Goal: Information Seeking & Learning: Learn about a topic

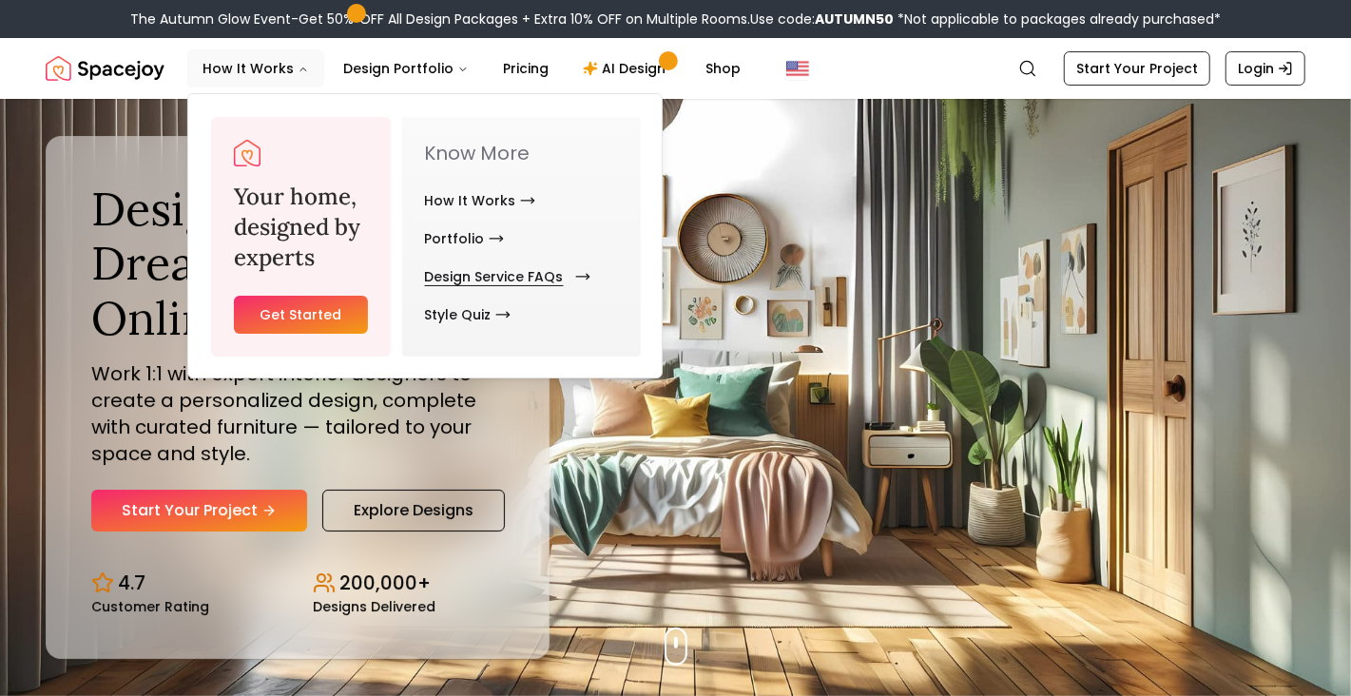
click at [470, 276] on link "Design Service FAQs" at bounding box center [504, 277] width 158 height 38
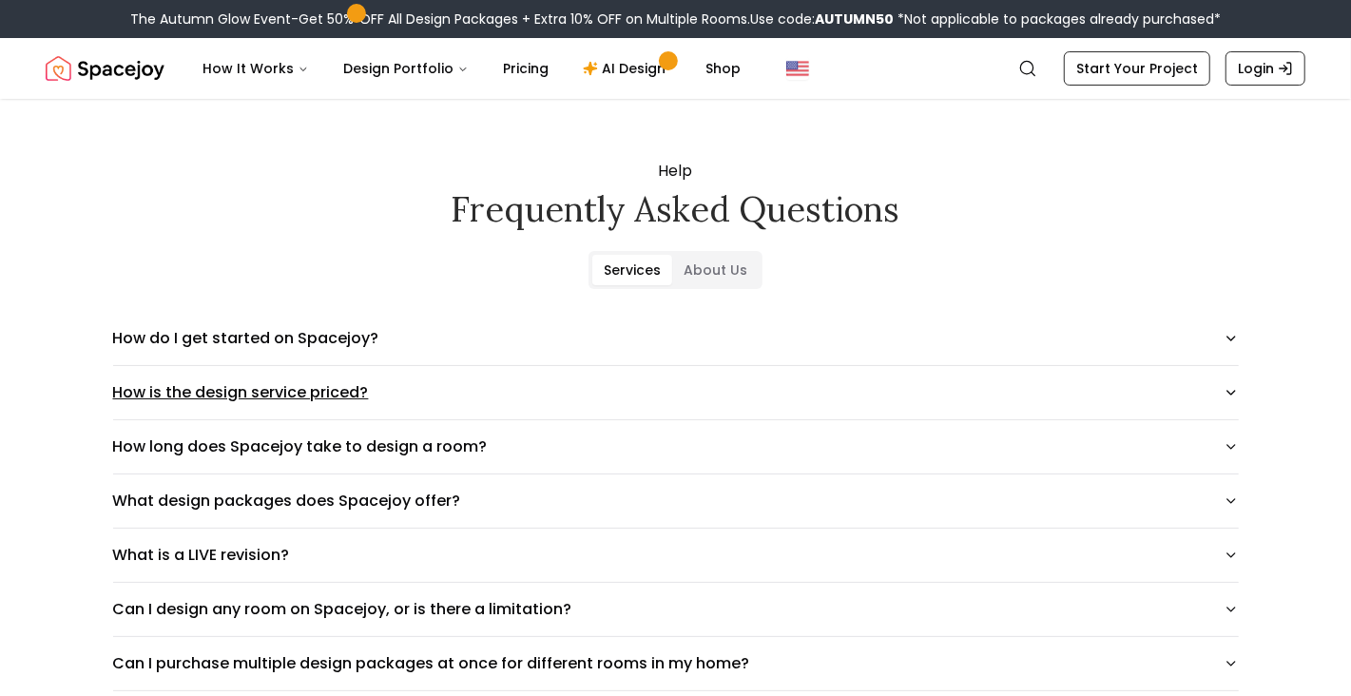
click at [1225, 391] on icon "button" at bounding box center [1230, 392] width 15 height 15
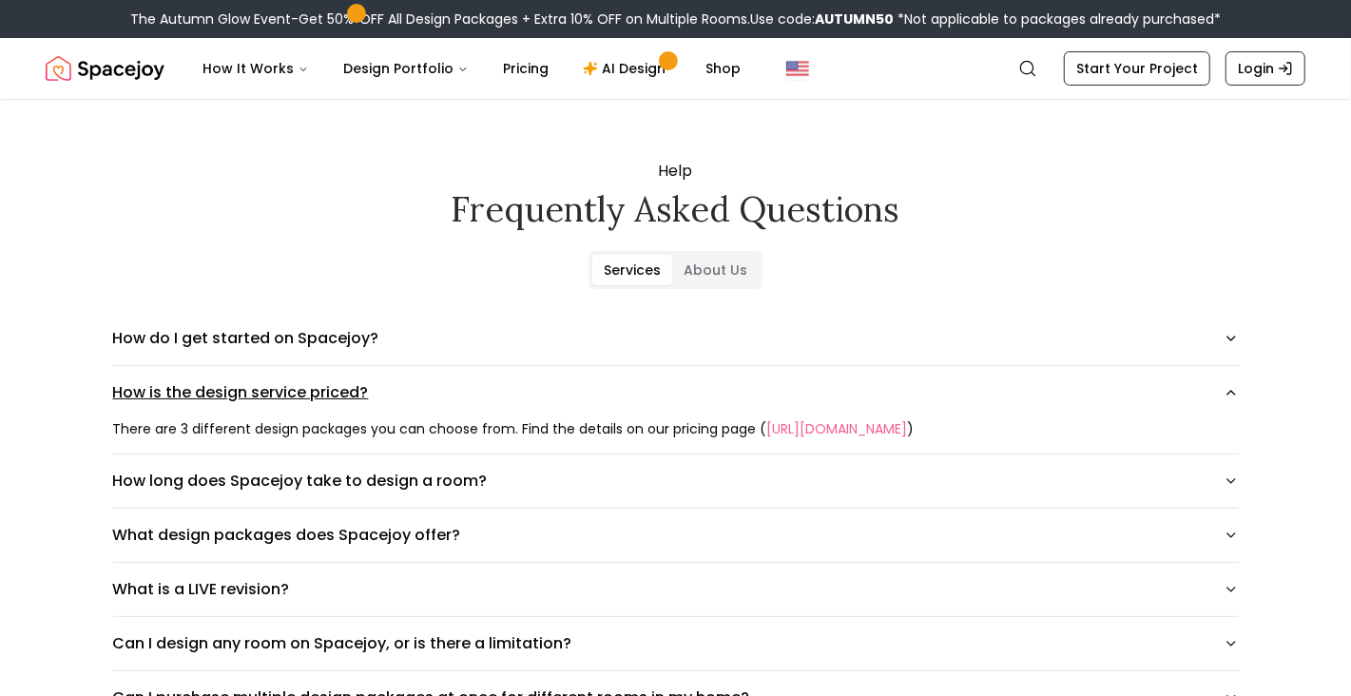
click at [1225, 391] on icon "button" at bounding box center [1230, 392] width 15 height 15
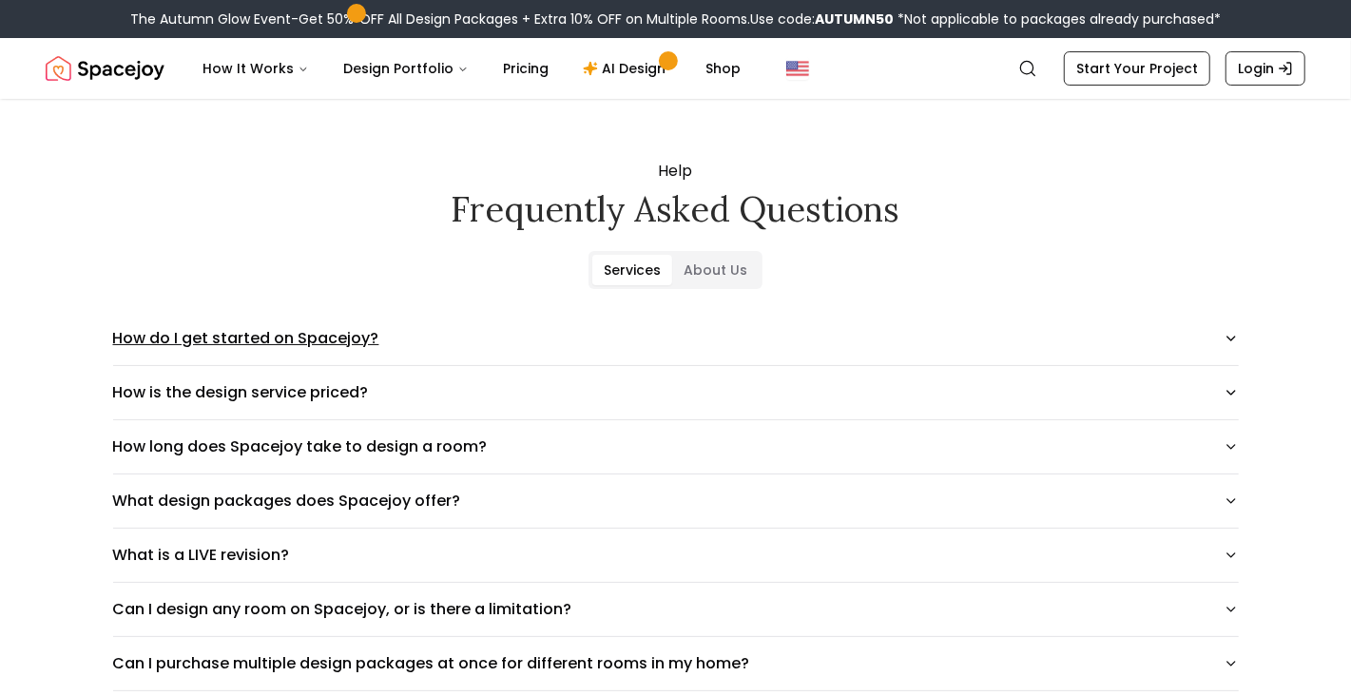
click at [1226, 333] on icon "button" at bounding box center [1230, 338] width 15 height 15
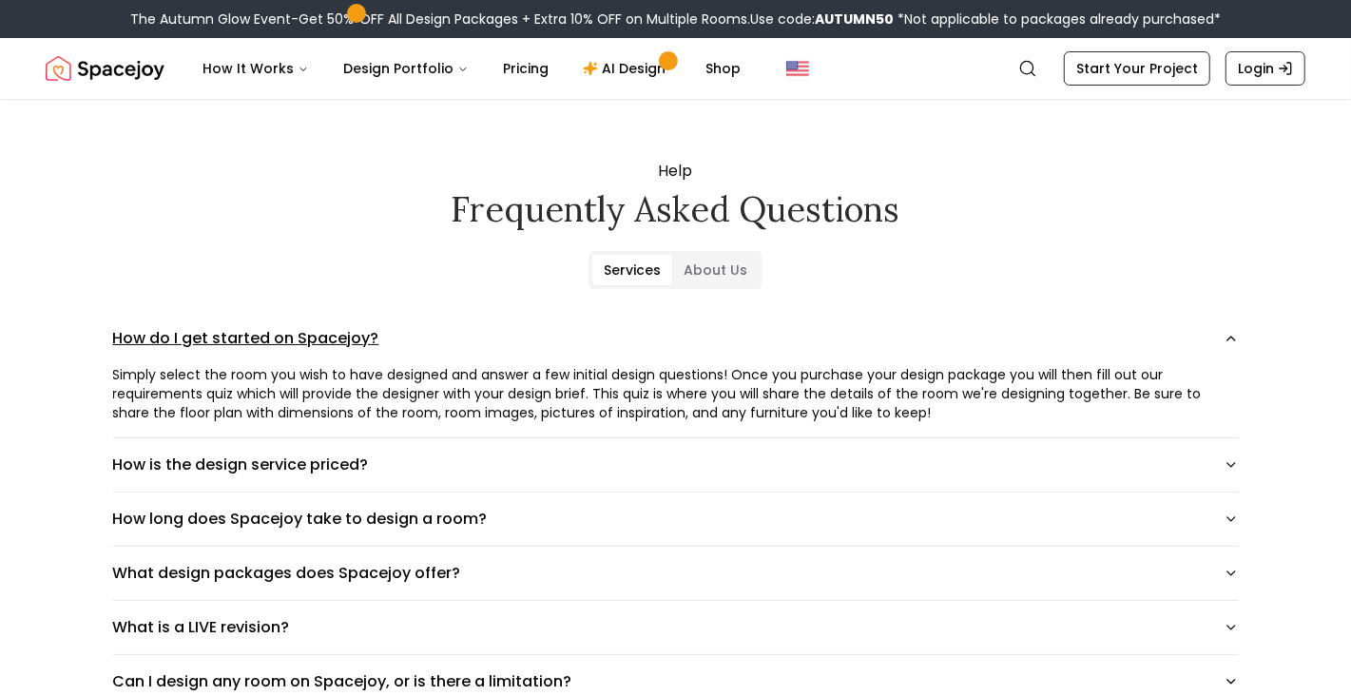
click at [1226, 333] on icon "button" at bounding box center [1230, 338] width 15 height 15
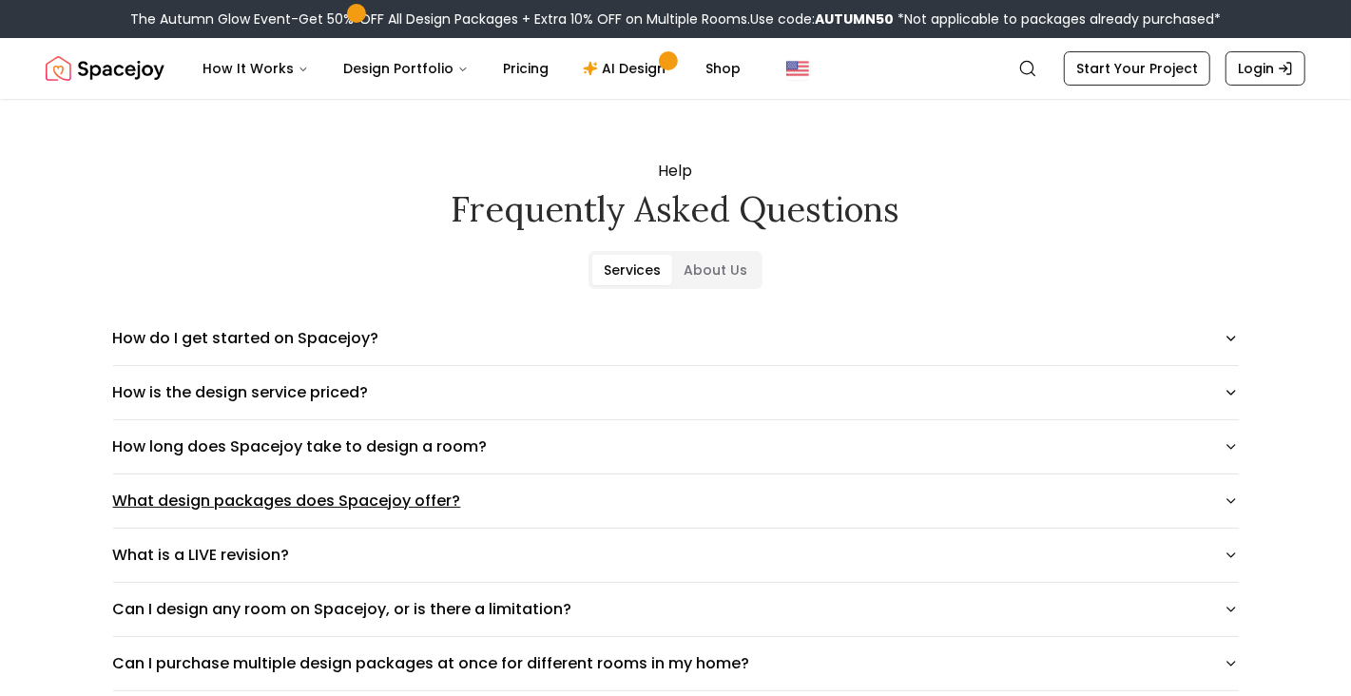
click at [1229, 510] on button "What design packages does Spacejoy offer?" at bounding box center [675, 500] width 1125 height 53
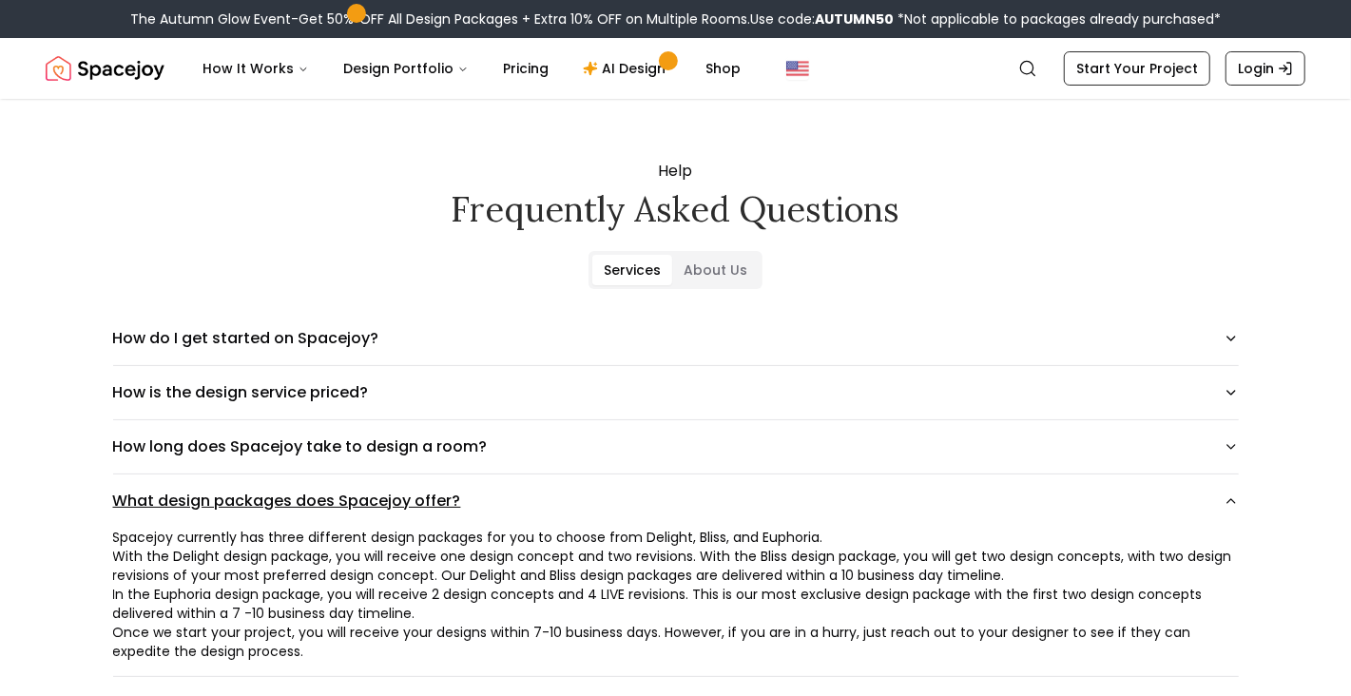
click at [1229, 510] on button "What design packages does Spacejoy offer?" at bounding box center [675, 500] width 1125 height 53
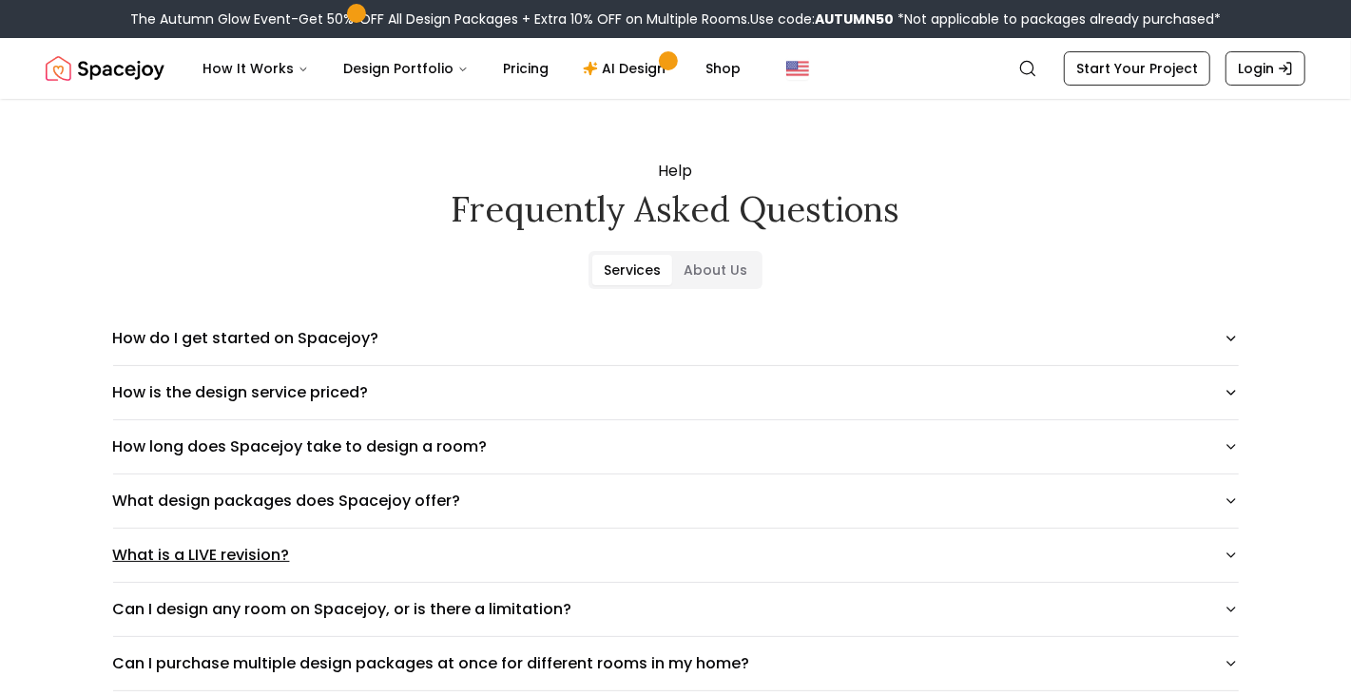
click at [1230, 550] on icon "button" at bounding box center [1230, 554] width 15 height 15
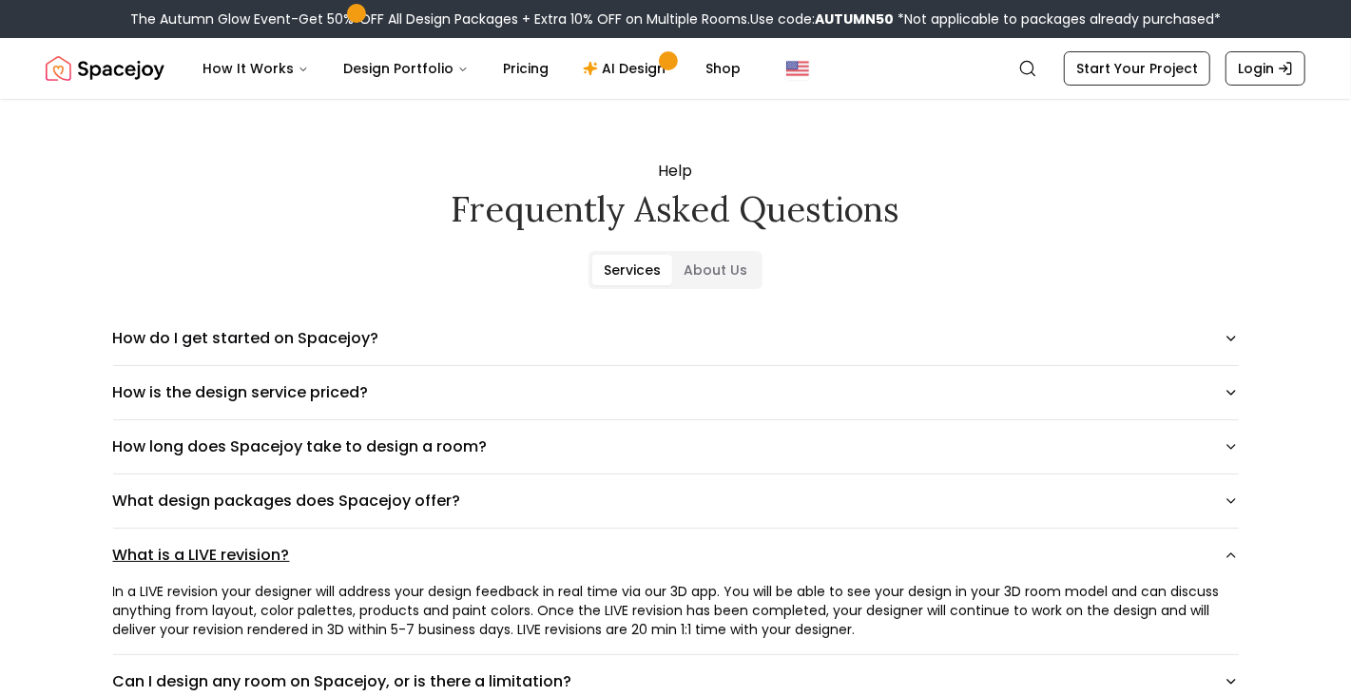
click at [1230, 550] on icon "button" at bounding box center [1230, 554] width 15 height 15
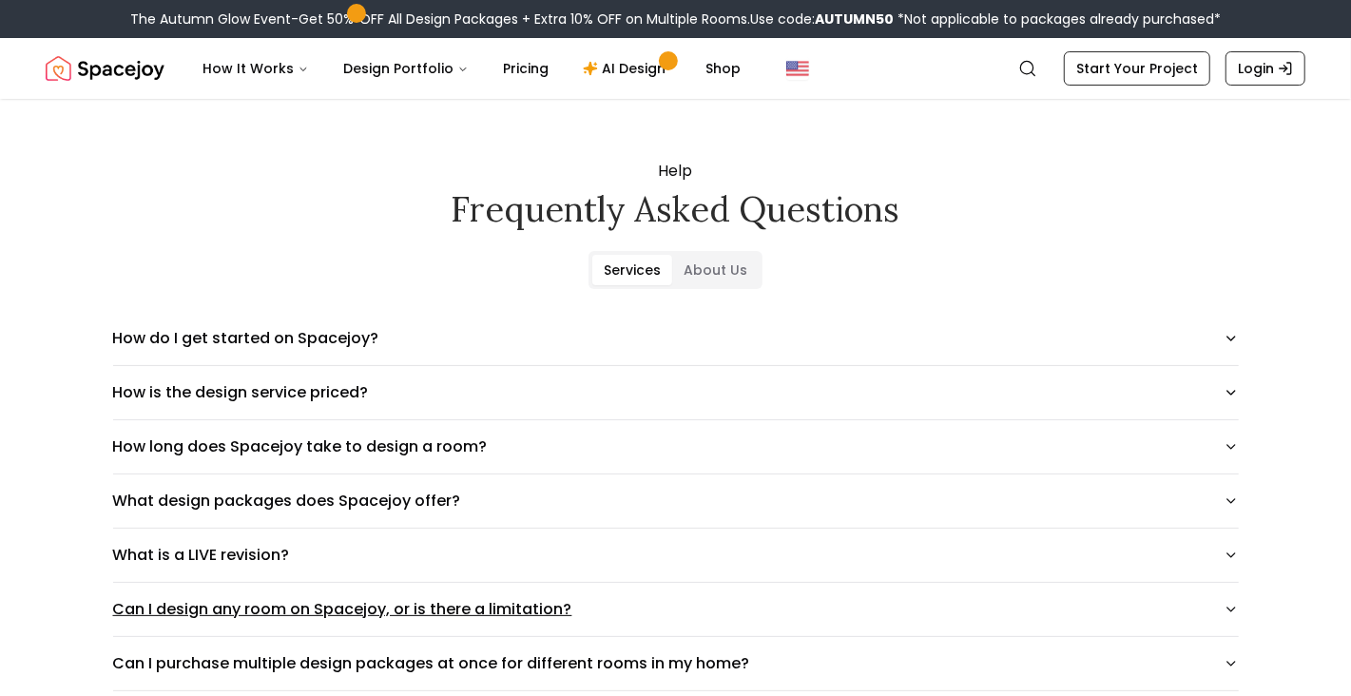
click at [1233, 607] on icon "button" at bounding box center [1231, 609] width 8 height 4
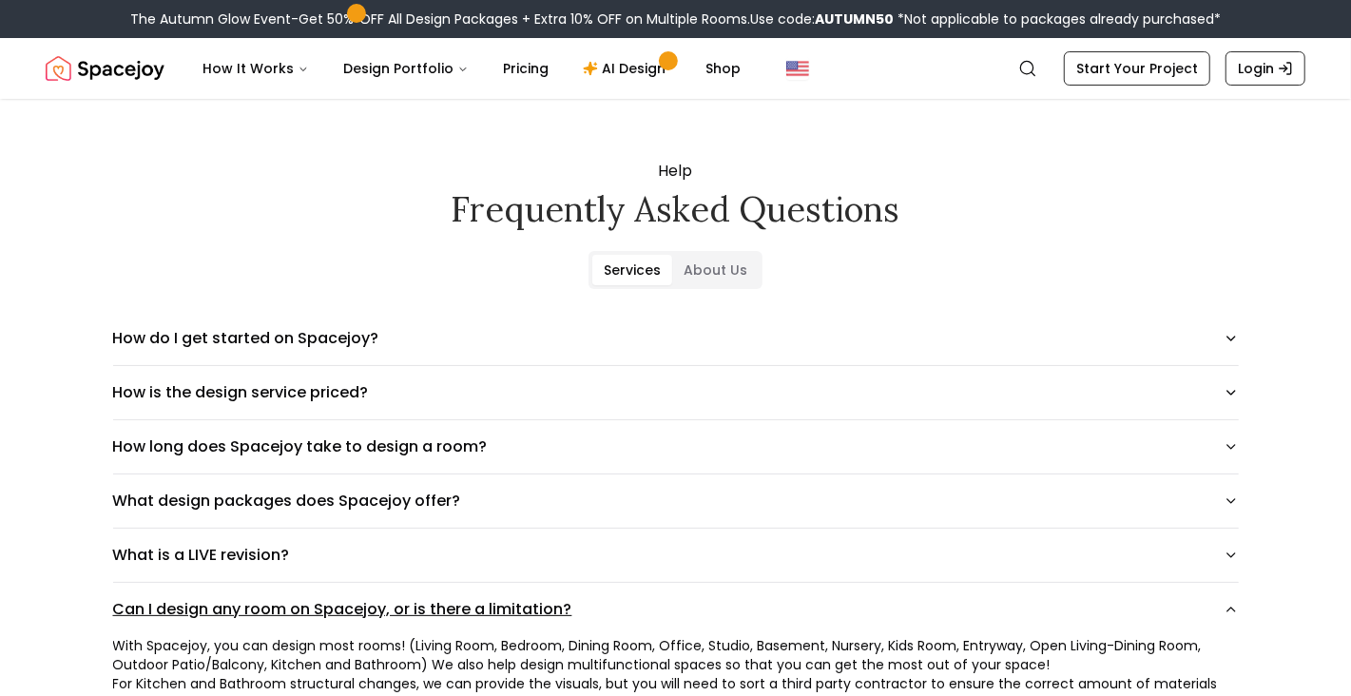
click at [1233, 606] on icon "button" at bounding box center [1230, 609] width 15 height 15
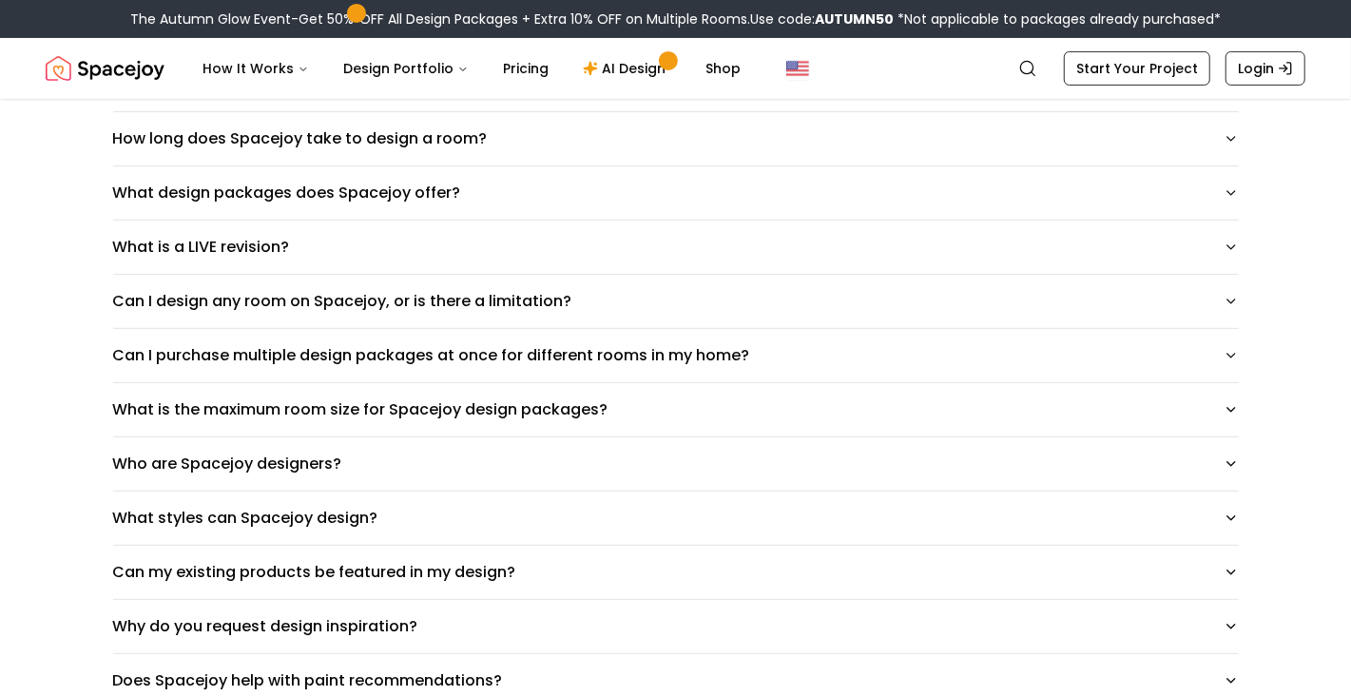
scroll to position [393, 0]
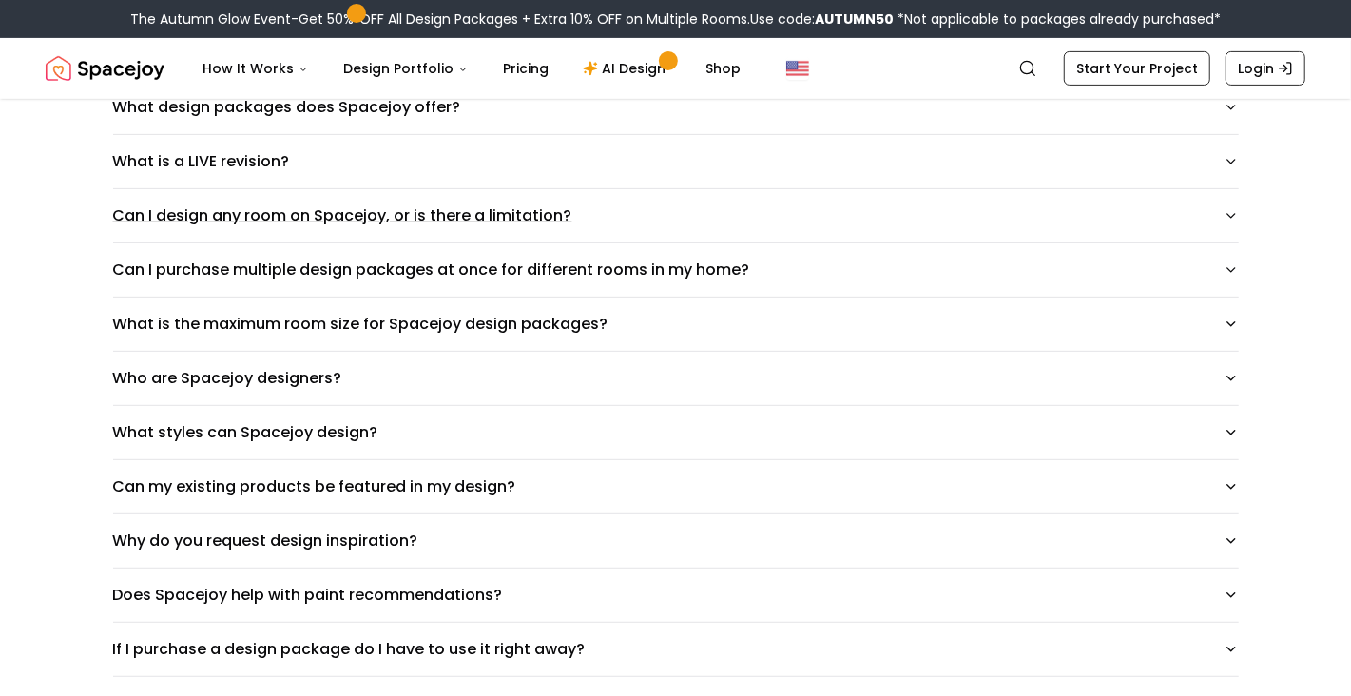
click at [1224, 214] on icon "button" at bounding box center [1230, 215] width 15 height 15
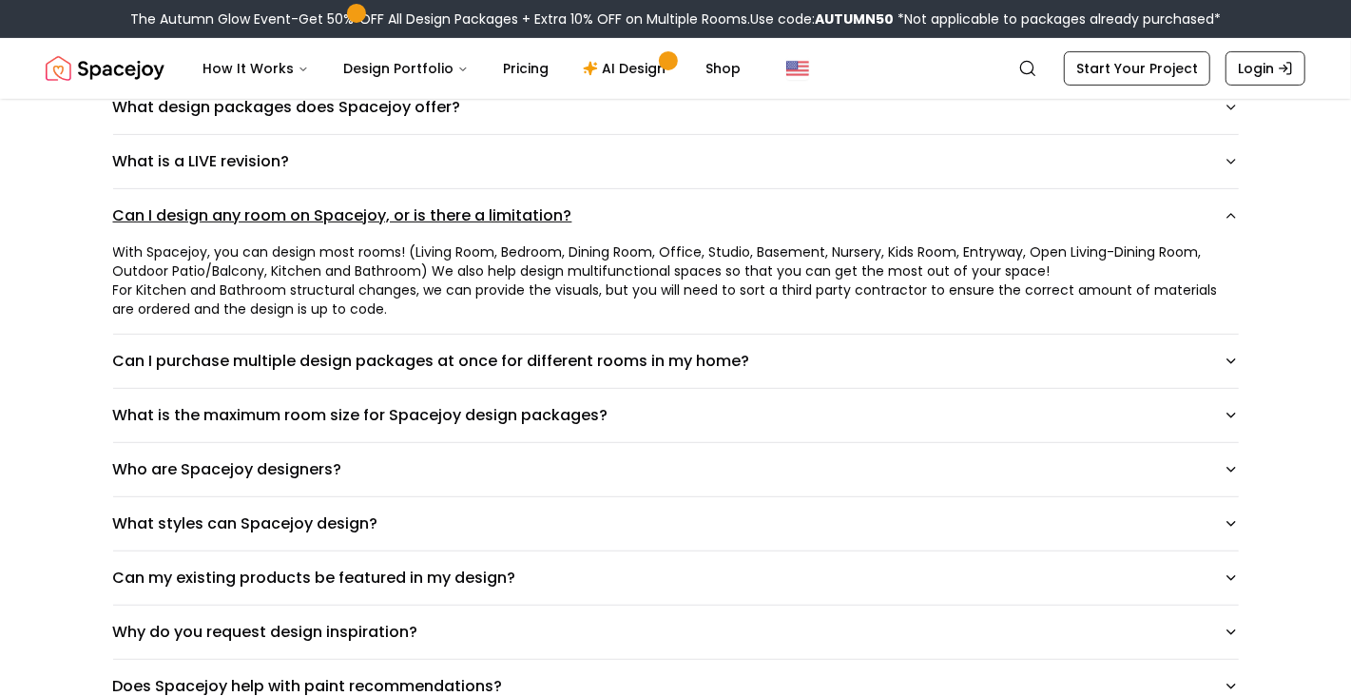
click at [1224, 214] on icon "button" at bounding box center [1230, 215] width 15 height 15
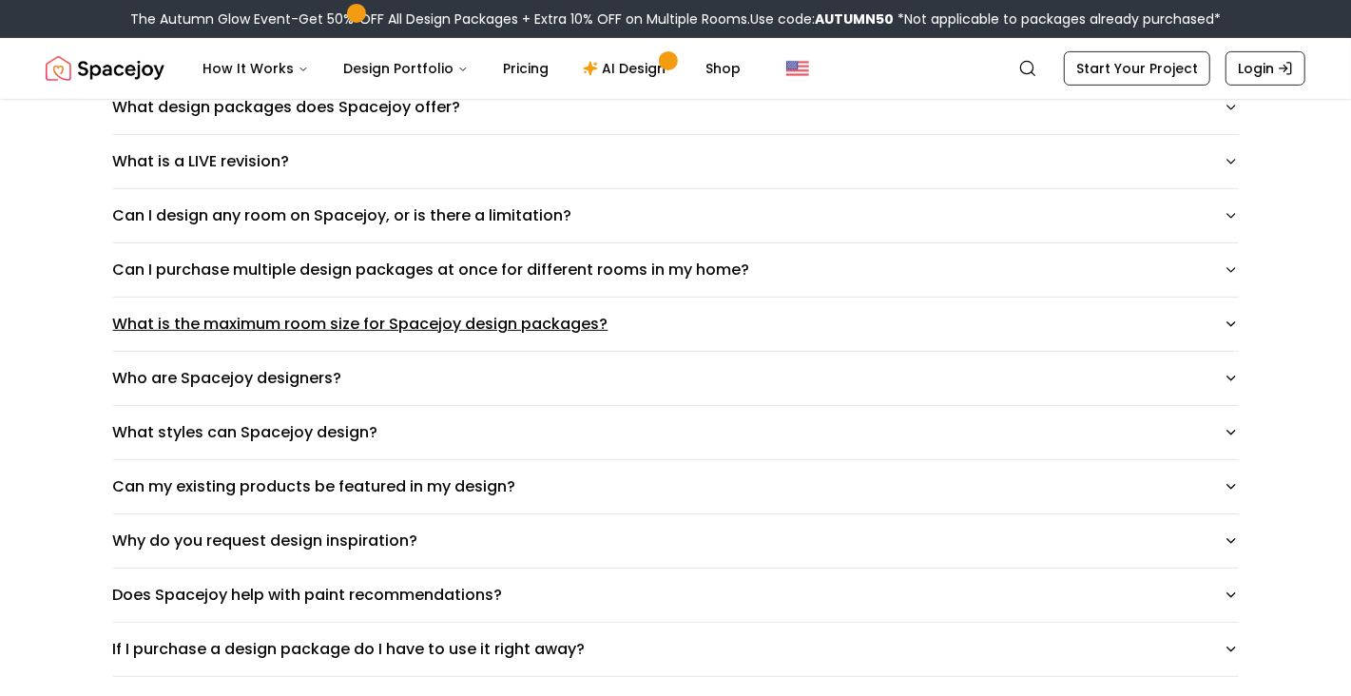
click at [1226, 322] on icon "button" at bounding box center [1230, 324] width 15 height 15
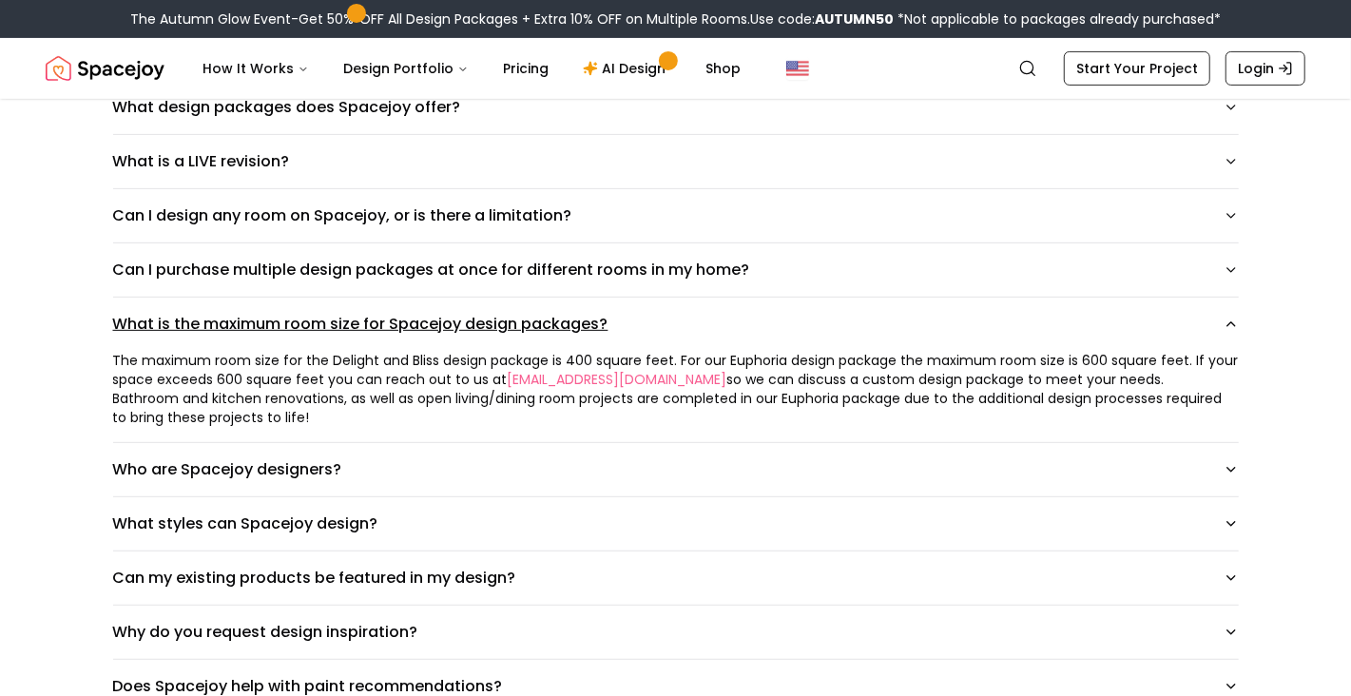
click at [1226, 322] on icon "button" at bounding box center [1230, 324] width 15 height 15
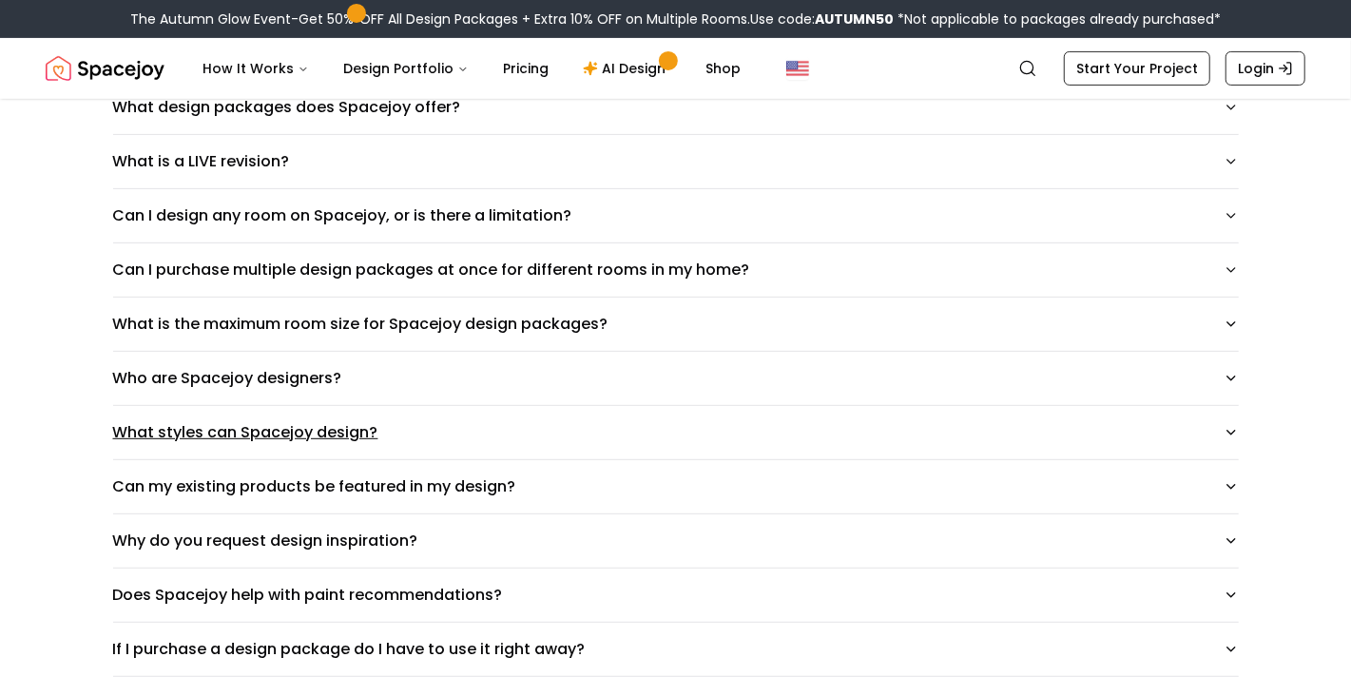
click at [1225, 431] on icon "button" at bounding box center [1230, 432] width 15 height 15
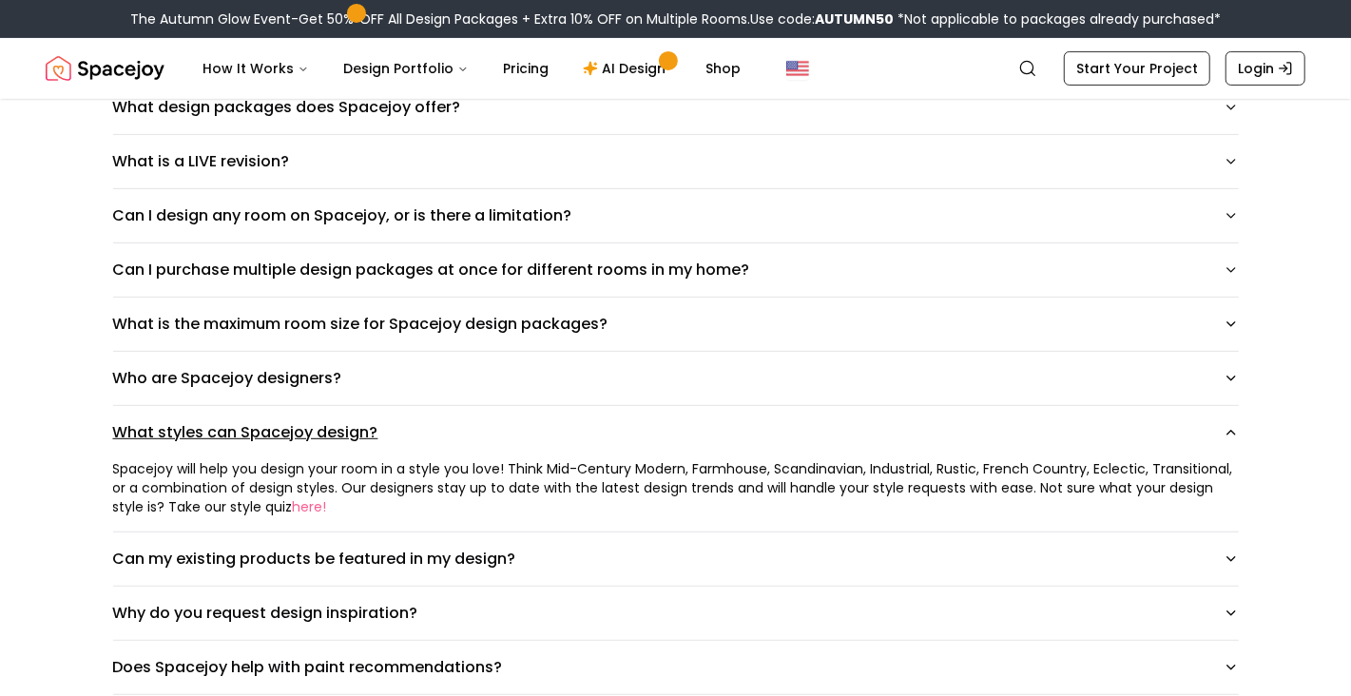
click at [1225, 431] on icon "button" at bounding box center [1230, 432] width 15 height 15
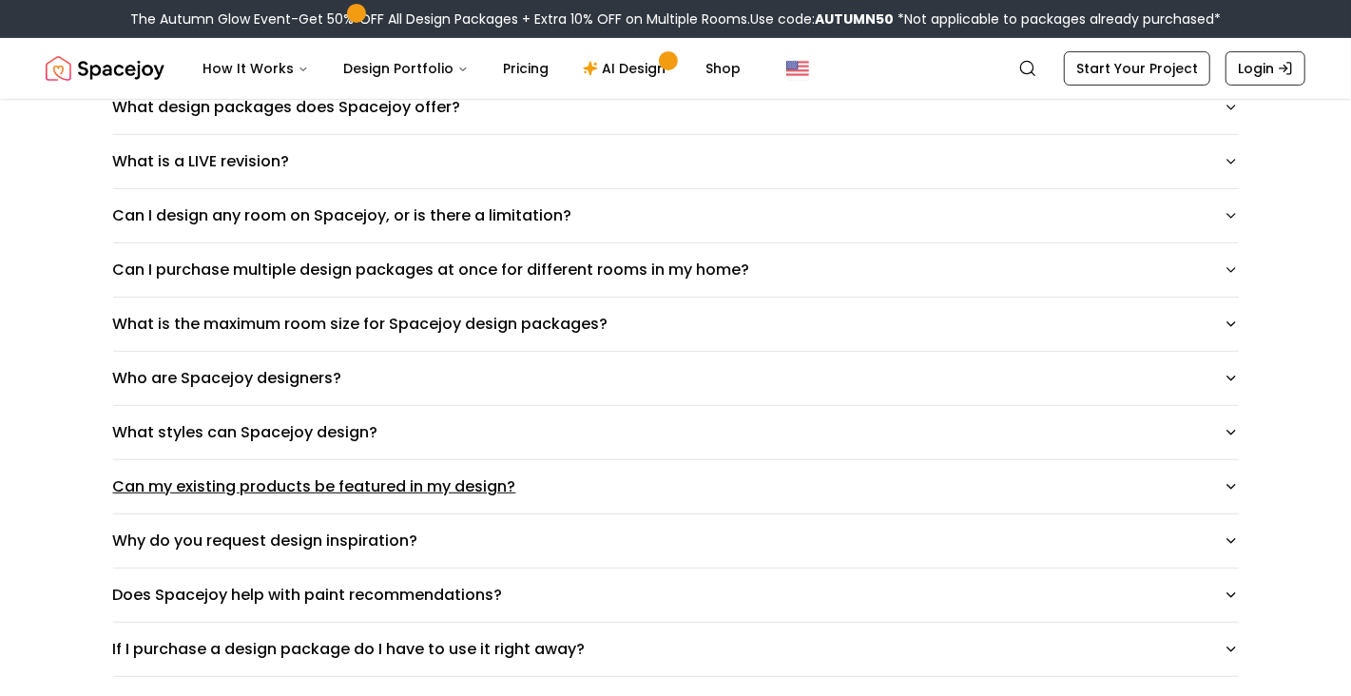
click at [1229, 489] on icon "button" at bounding box center [1230, 486] width 15 height 15
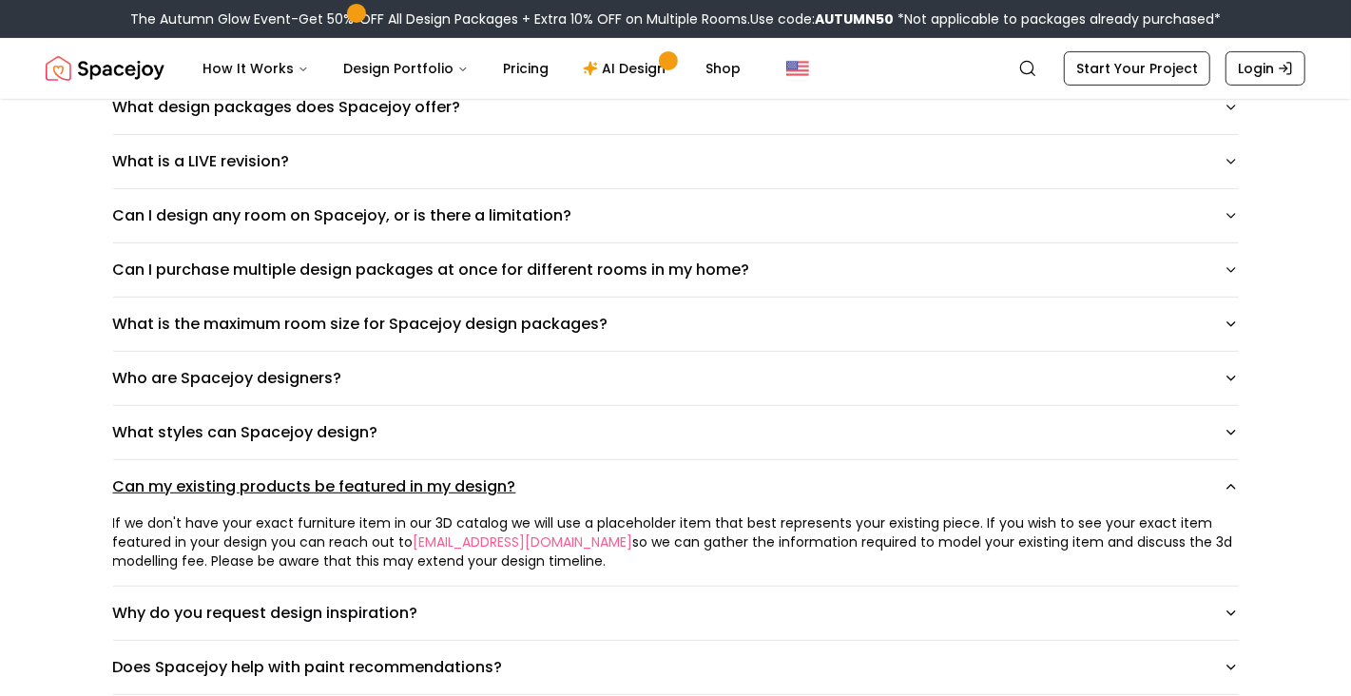
click at [1229, 489] on icon "button" at bounding box center [1230, 486] width 15 height 15
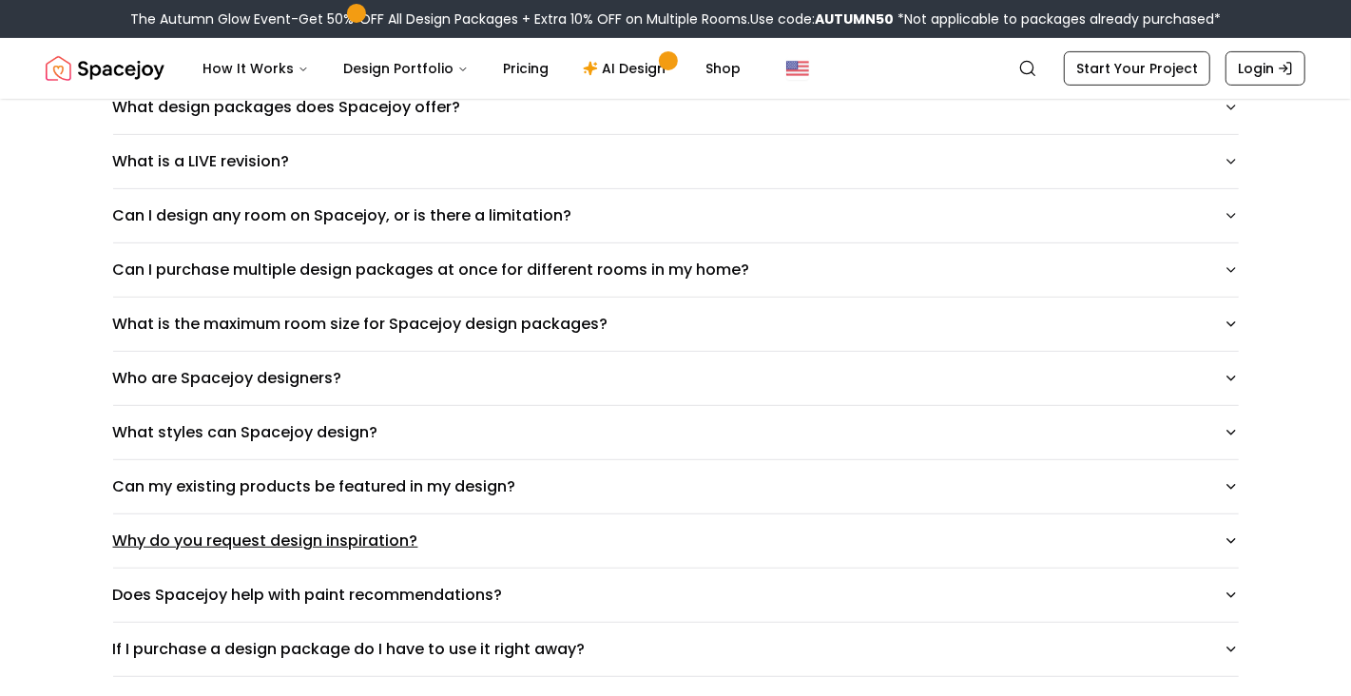
click at [1224, 527] on button "Why do you request design inspiration?" at bounding box center [675, 540] width 1125 height 53
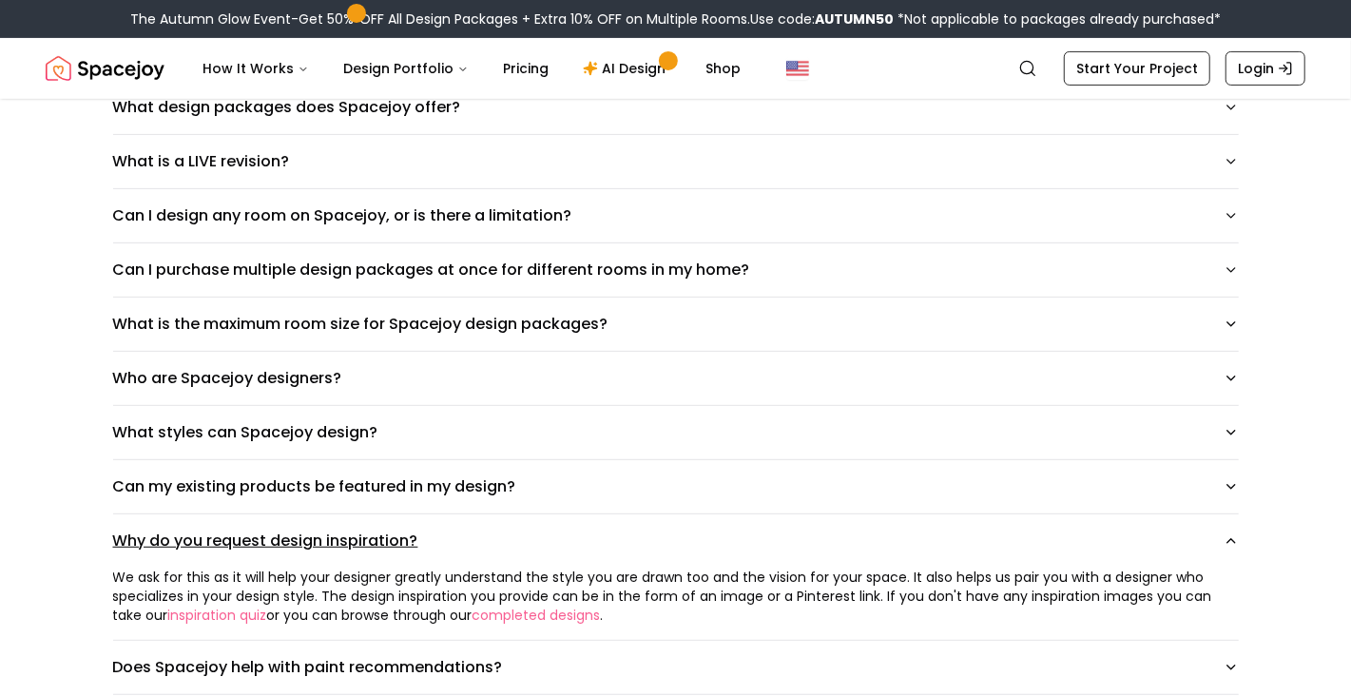
click at [1224, 527] on button "Why do you request design inspiration?" at bounding box center [675, 540] width 1125 height 53
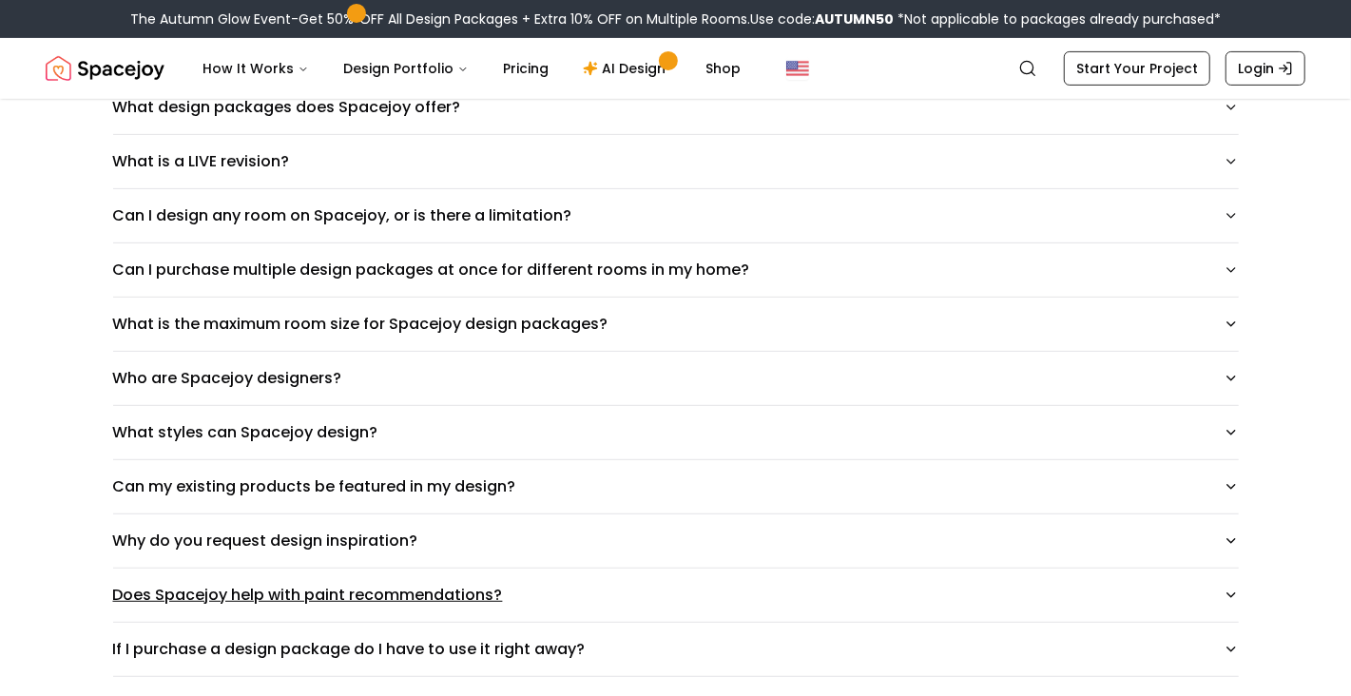
click at [1220, 592] on button "Does Spacejoy help with paint recommendations?" at bounding box center [675, 594] width 1125 height 53
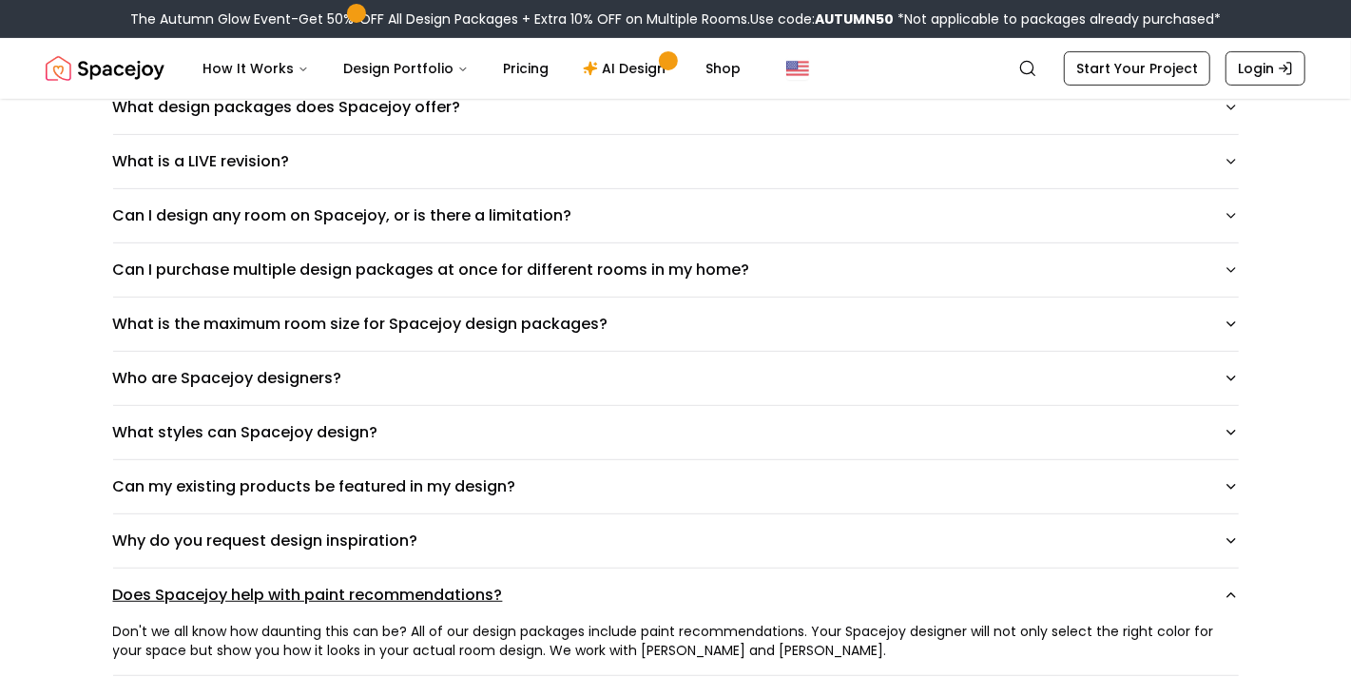
click at [1220, 592] on button "Does Spacejoy help with paint recommendations?" at bounding box center [675, 594] width 1125 height 53
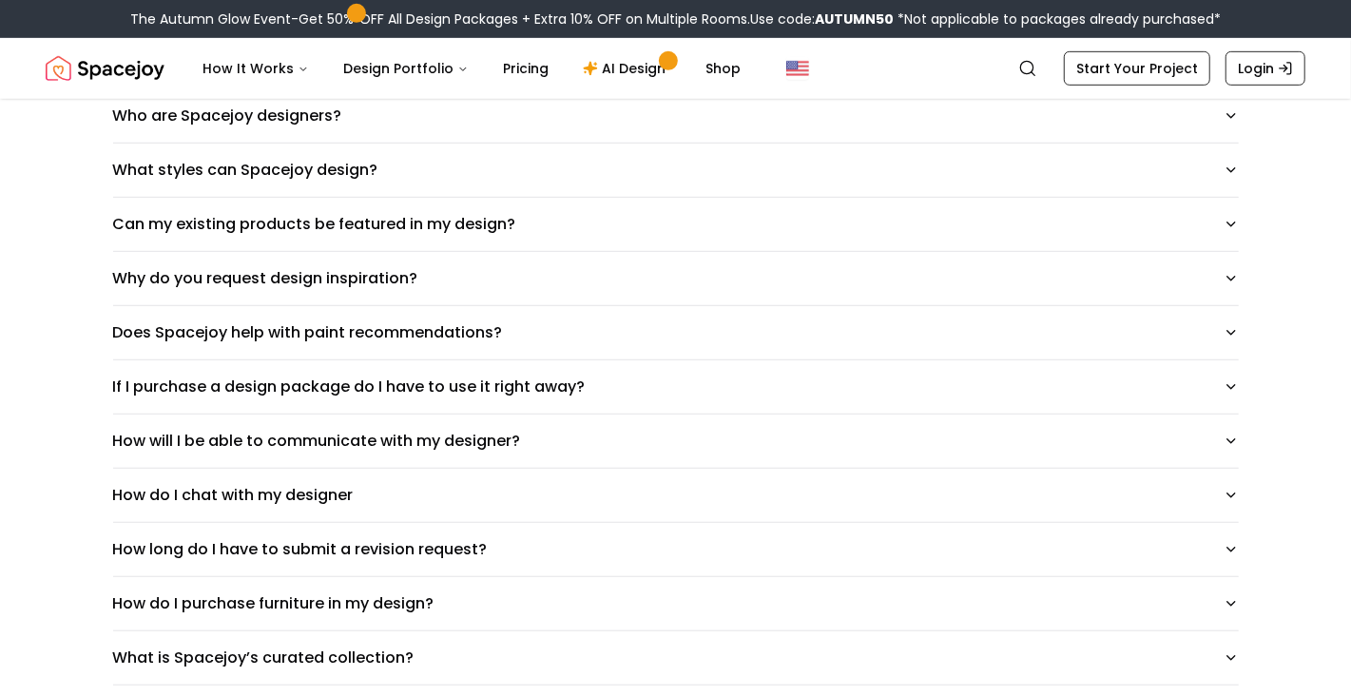
scroll to position [686, 0]
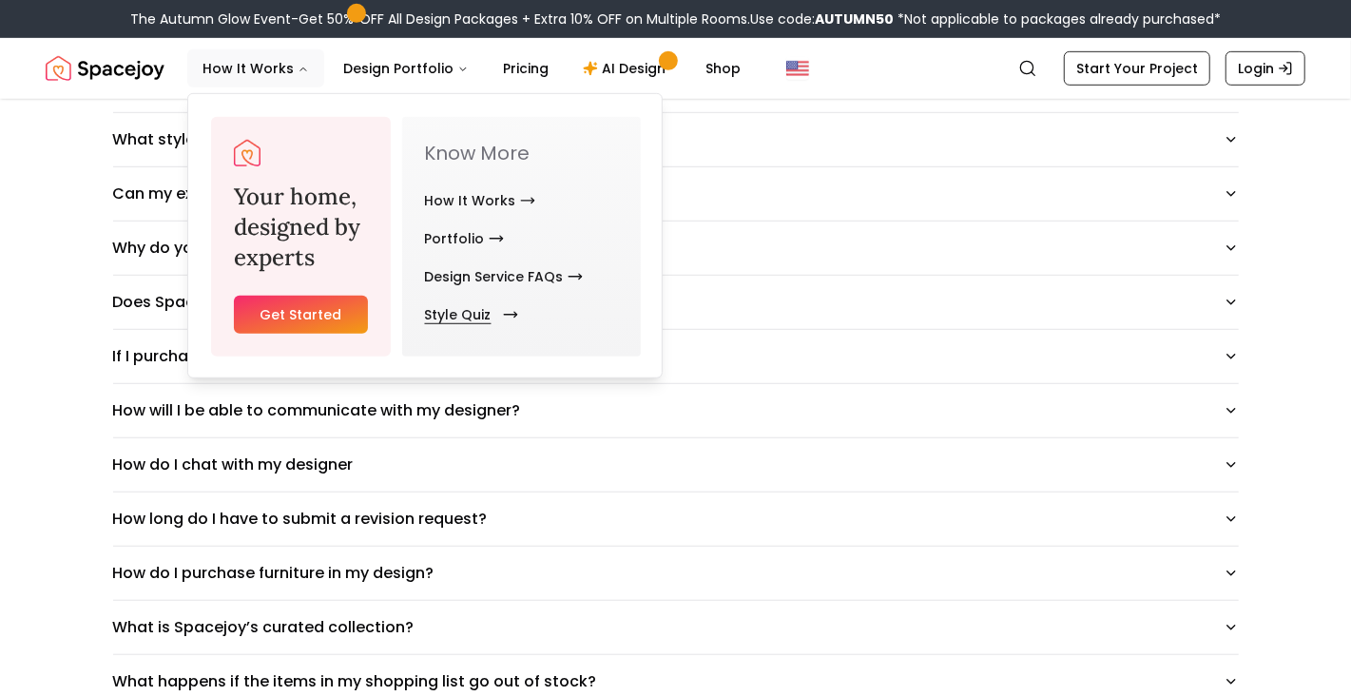
click at [474, 306] on link "Style Quiz" at bounding box center [468, 315] width 86 height 38
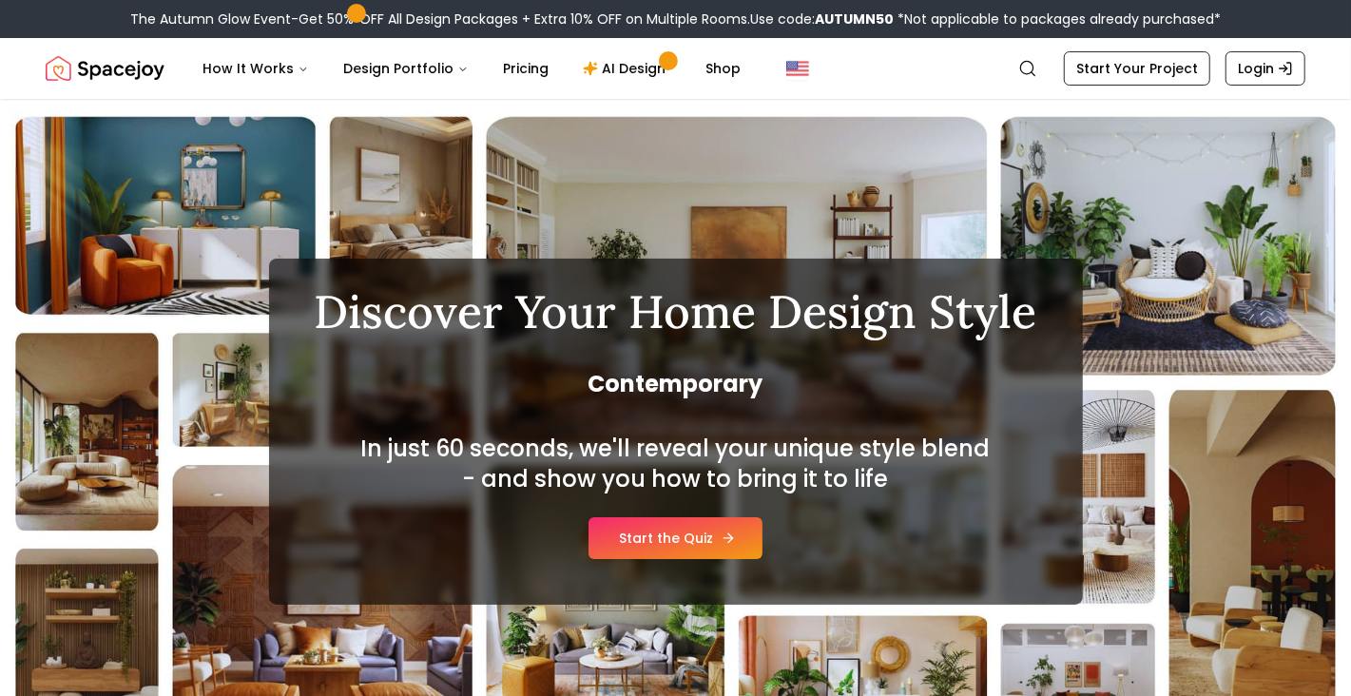
click at [673, 553] on link "Start the Quiz" at bounding box center [675, 538] width 174 height 42
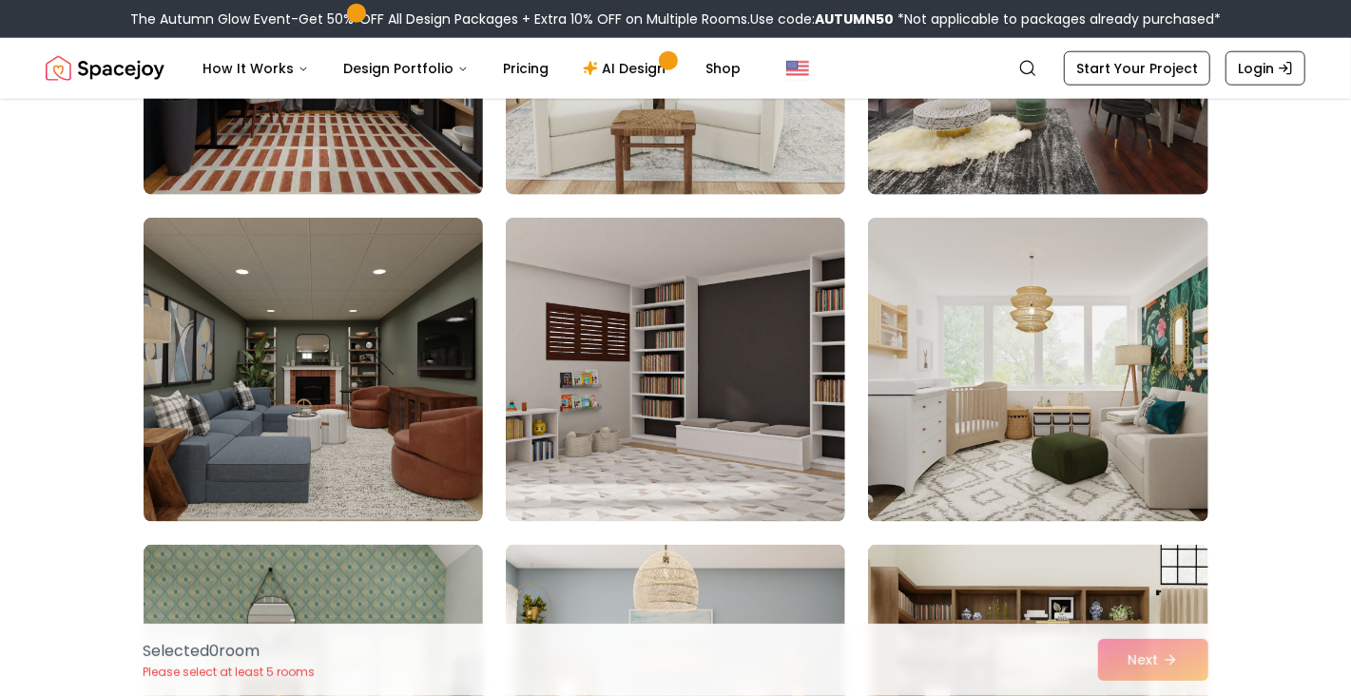
scroll to position [1341, 0]
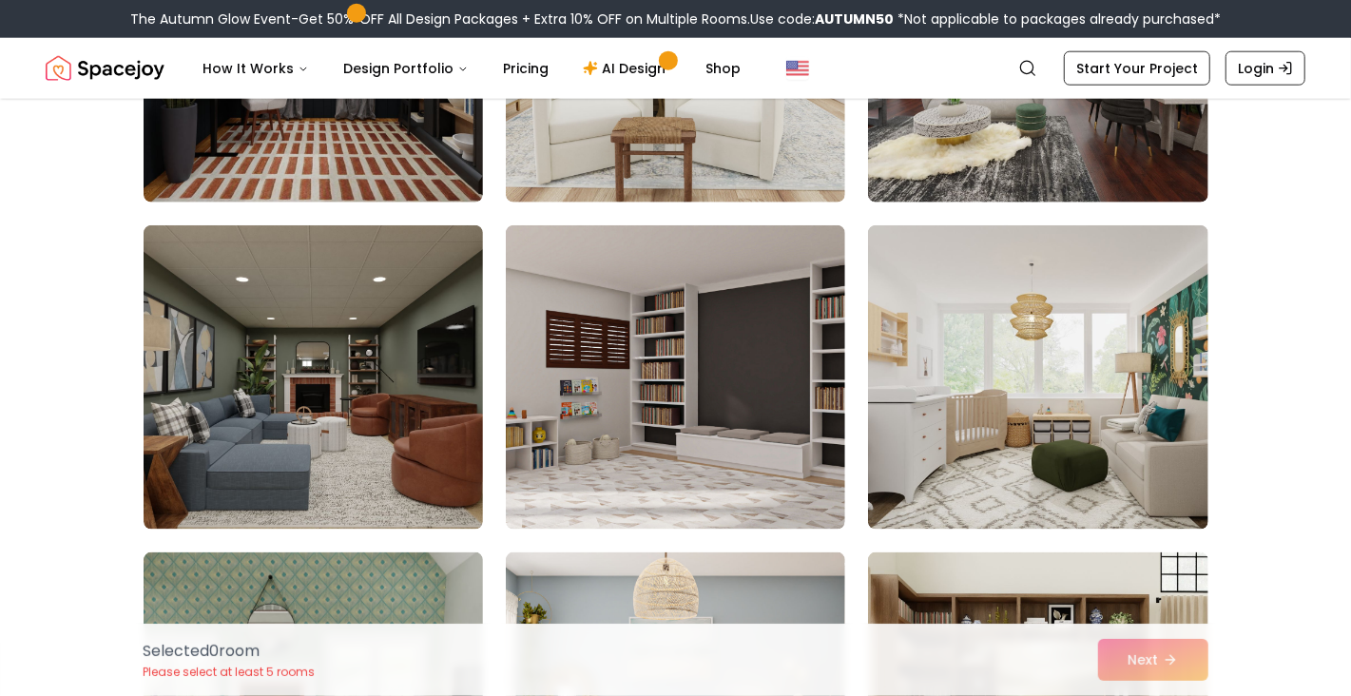
click at [710, 401] on img at bounding box center [675, 377] width 339 height 304
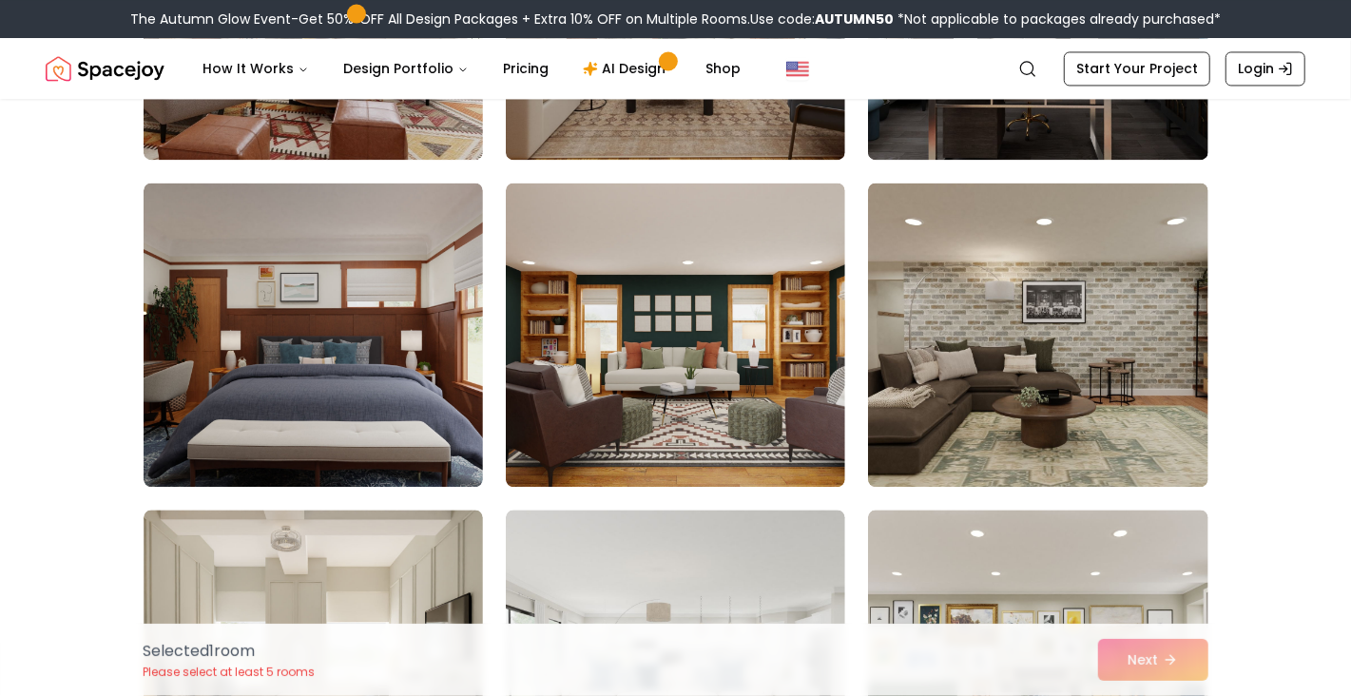
scroll to position [2367, 0]
